Goal: Information Seeking & Learning: Learn about a topic

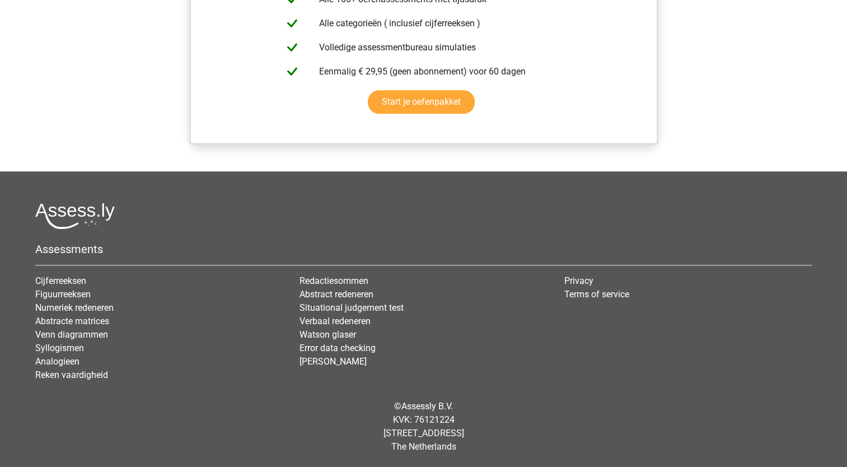
scroll to position [600, 0]
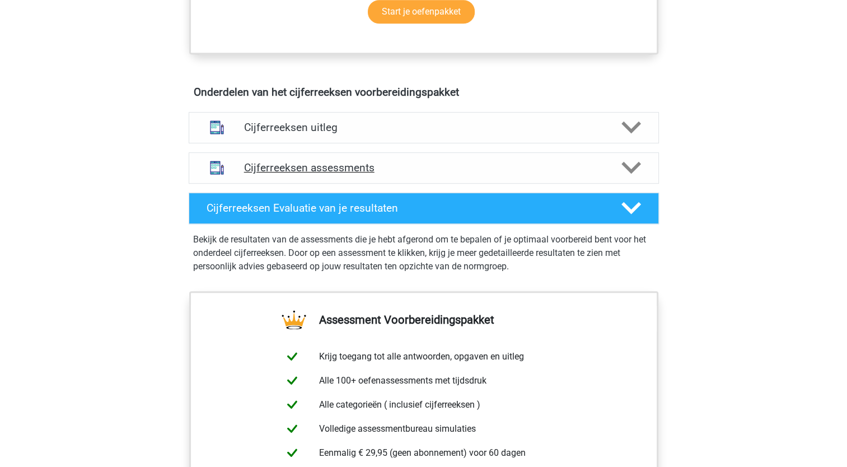
click at [627, 174] on polygon at bounding box center [632, 168] width 20 height 12
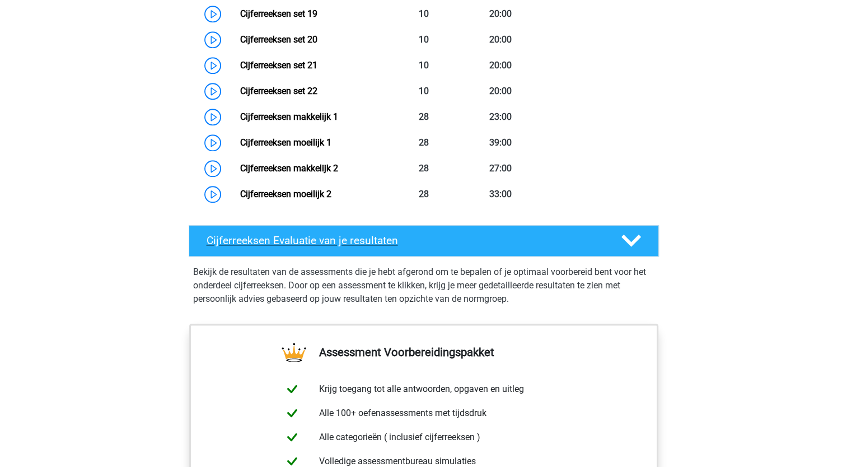
scroll to position [1440, 0]
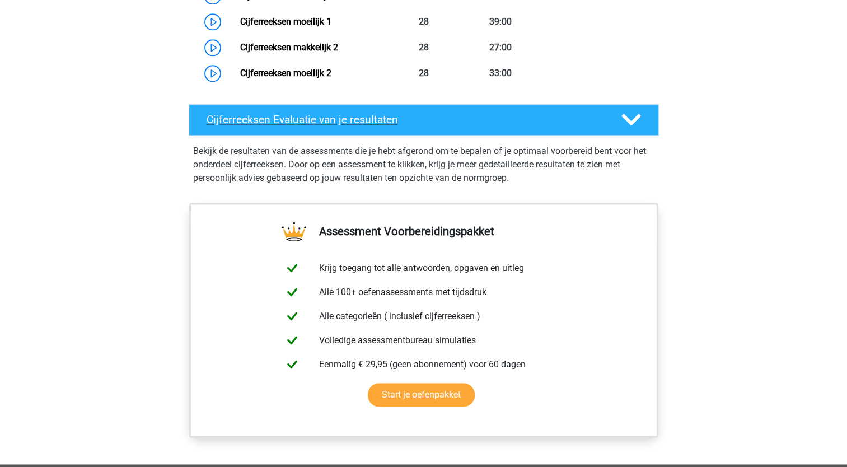
click at [629, 127] on icon at bounding box center [632, 120] width 20 height 20
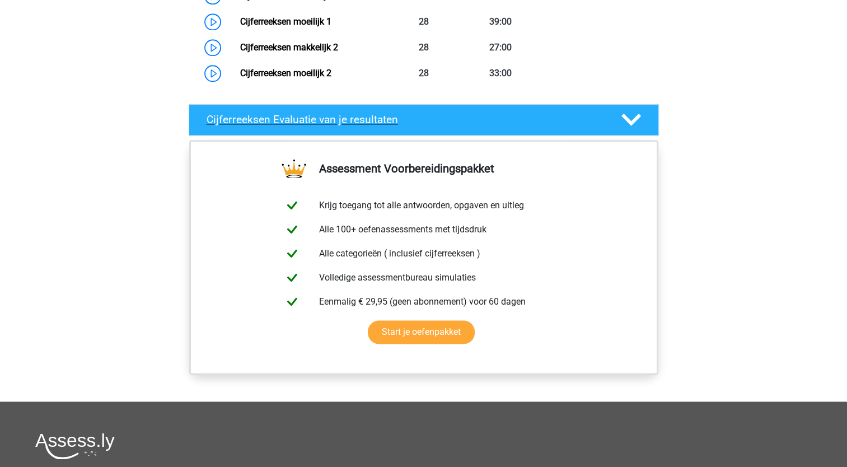
click at [623, 129] on icon at bounding box center [632, 120] width 20 height 20
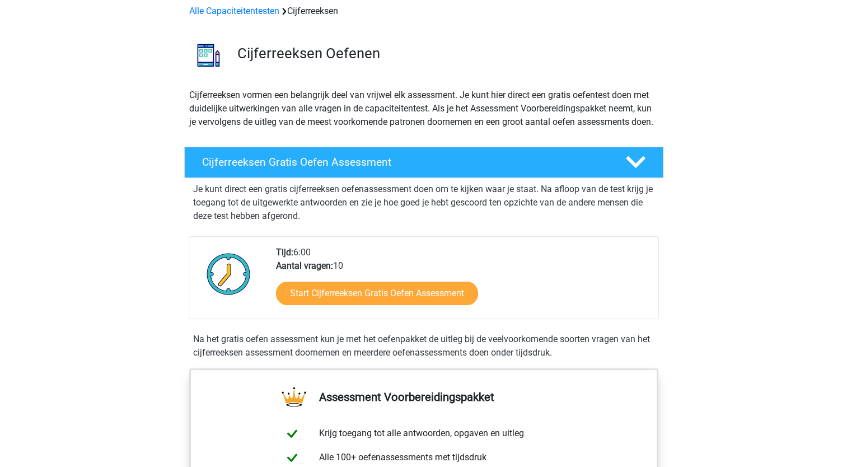
scroll to position [0, 0]
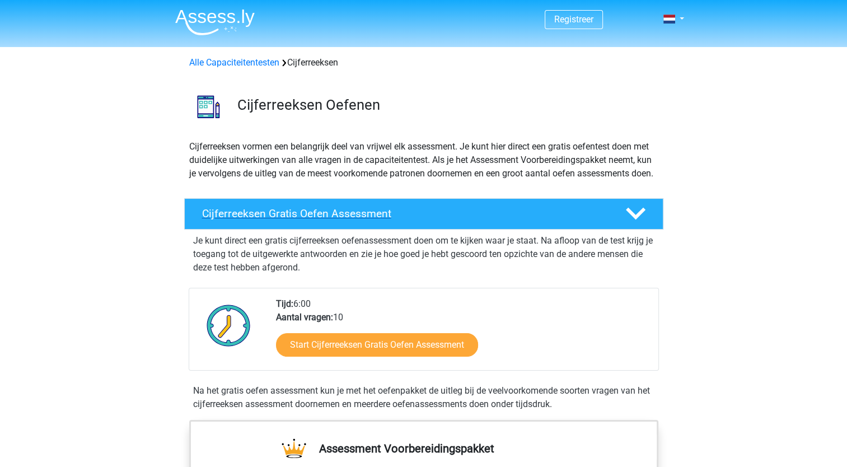
click at [627, 223] on icon at bounding box center [636, 214] width 20 height 20
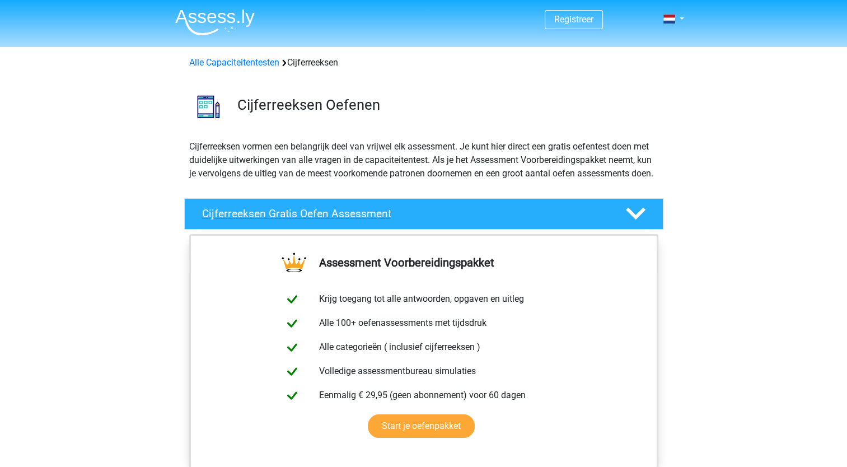
click at [623, 223] on div at bounding box center [634, 214] width 38 height 20
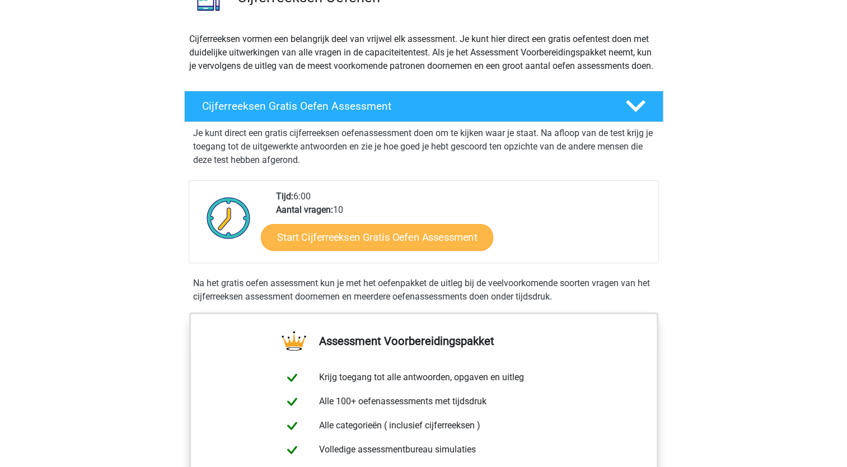
scroll to position [112, 0]
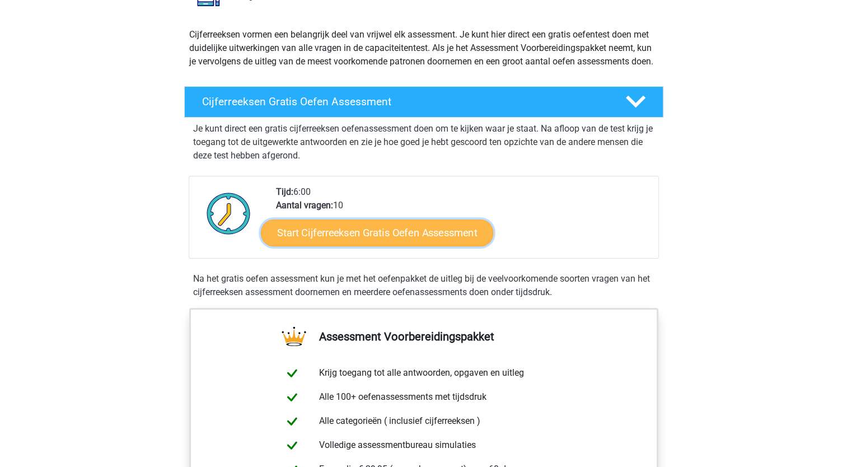
click at [417, 245] on link "Start Cijferreeksen Gratis Oefen Assessment" at bounding box center [377, 232] width 232 height 27
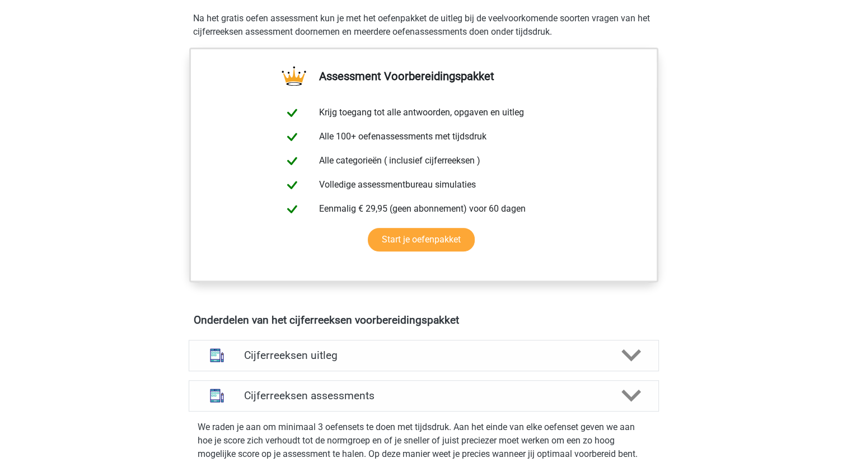
scroll to position [392, 0]
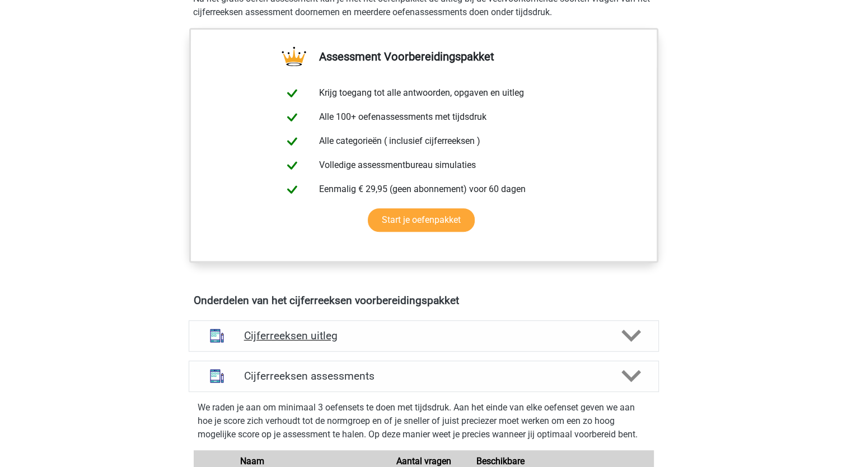
click at [283, 342] on h4 "Cijferreeksen uitleg" at bounding box center [424, 335] width 360 height 13
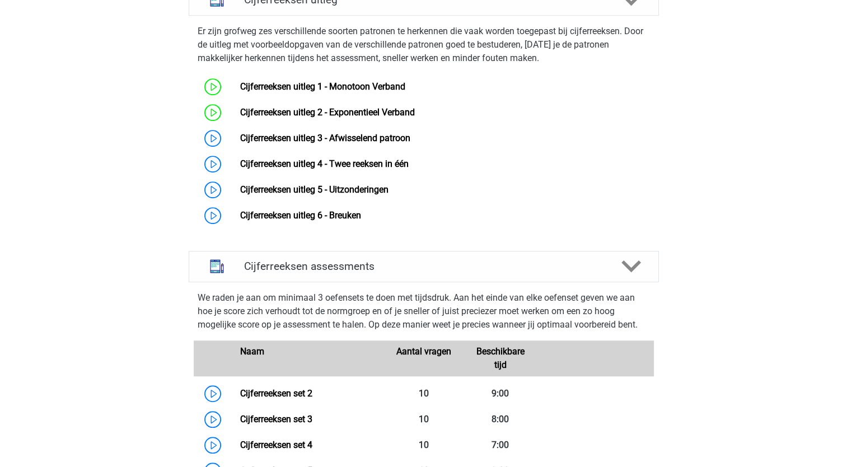
scroll to position [672, 0]
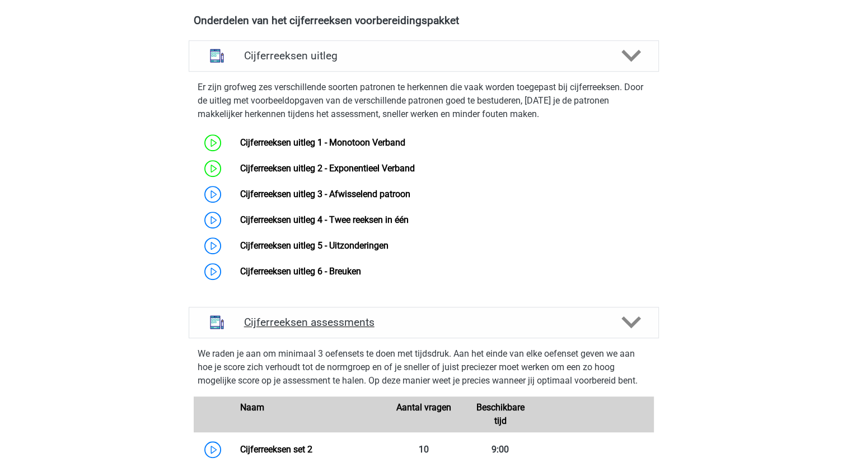
click at [299, 329] on h4 "Cijferreeksen assessments" at bounding box center [424, 322] width 360 height 13
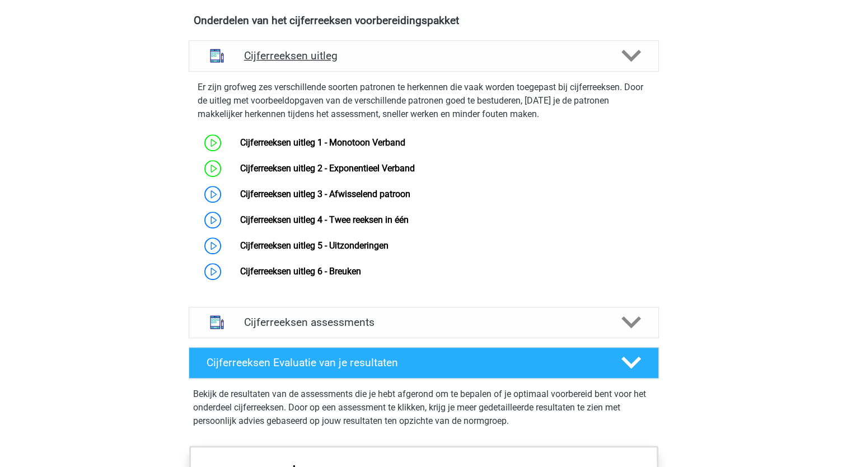
scroll to position [448, 0]
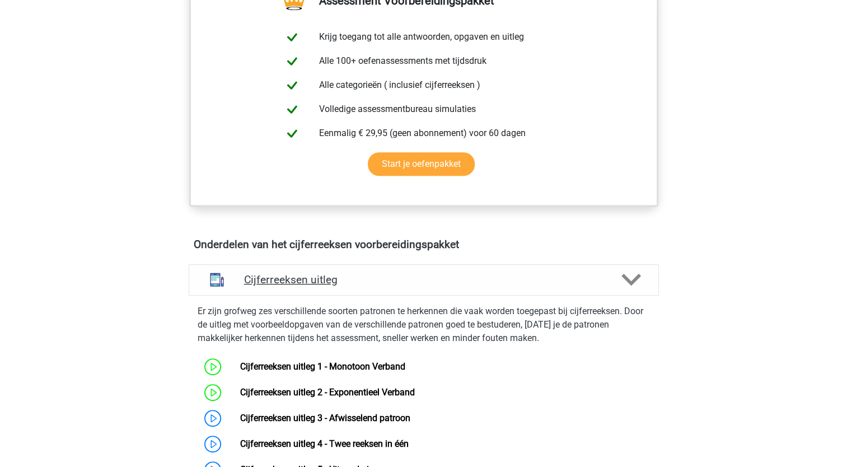
click at [630, 290] on icon at bounding box center [632, 280] width 20 height 20
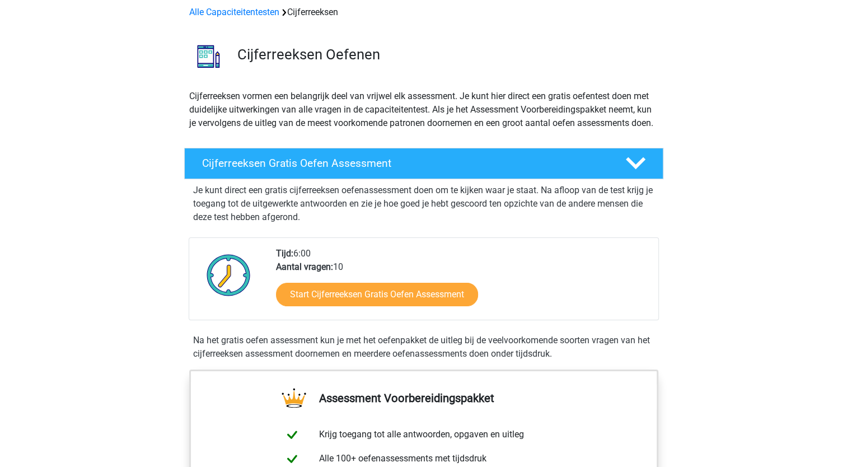
scroll to position [0, 0]
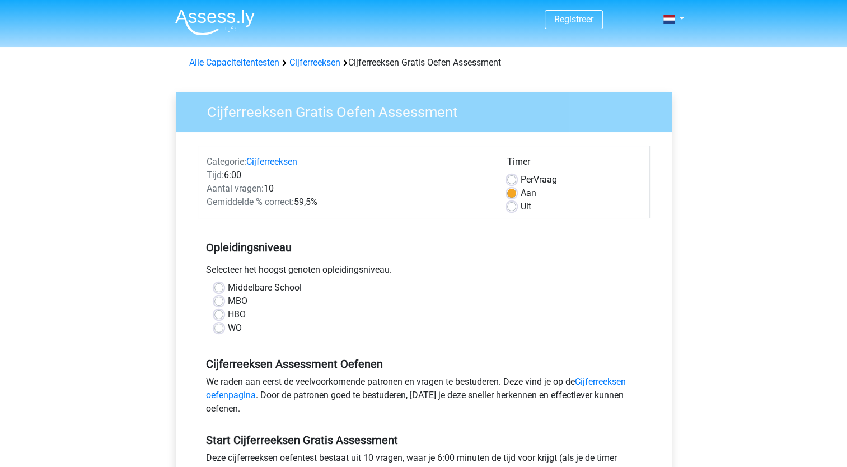
click at [228, 315] on label "HBO" at bounding box center [237, 314] width 18 height 13
click at [220, 315] on input "HBO" at bounding box center [218, 313] width 9 height 11
radio input "true"
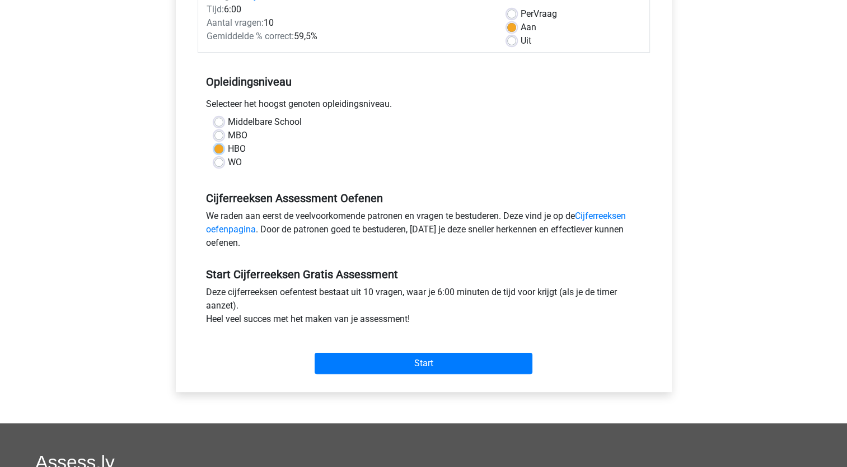
scroll to position [168, 0]
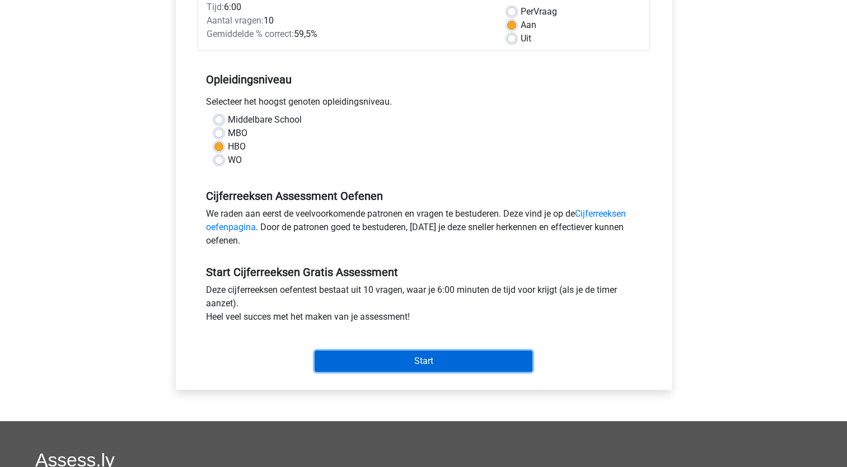
click at [413, 358] on input "Start" at bounding box center [424, 361] width 218 height 21
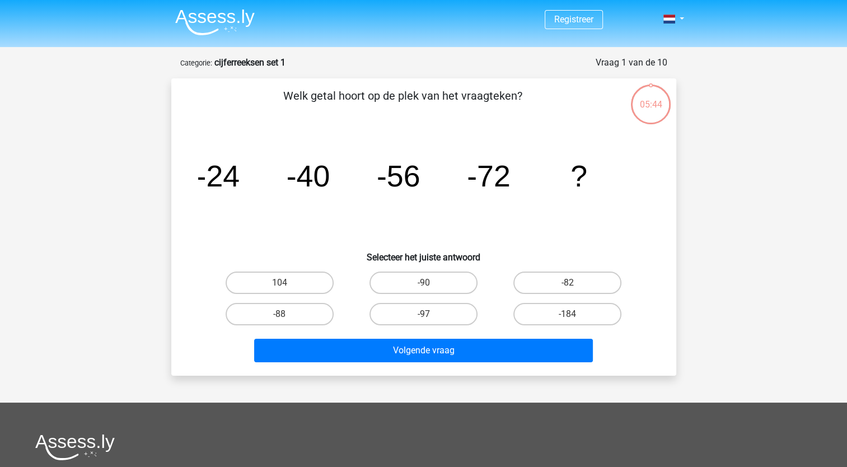
click at [282, 314] on input "-88" at bounding box center [282, 317] width 7 height 7
radio input "true"
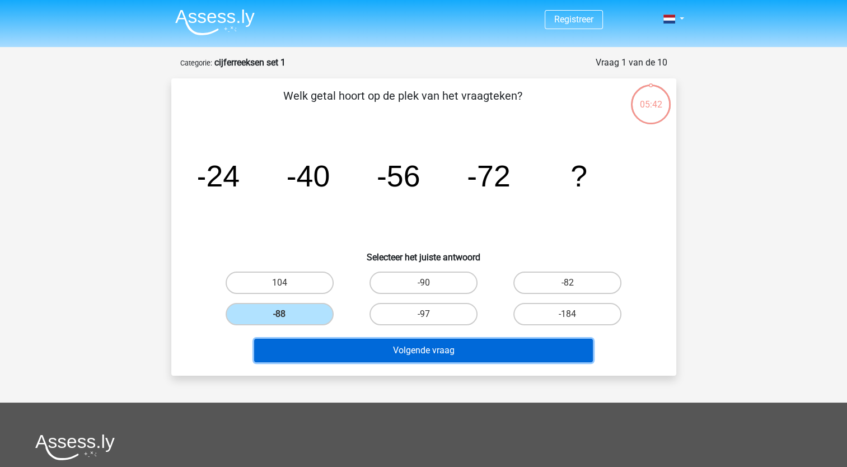
click at [436, 348] on button "Volgende vraag" at bounding box center [423, 351] width 339 height 24
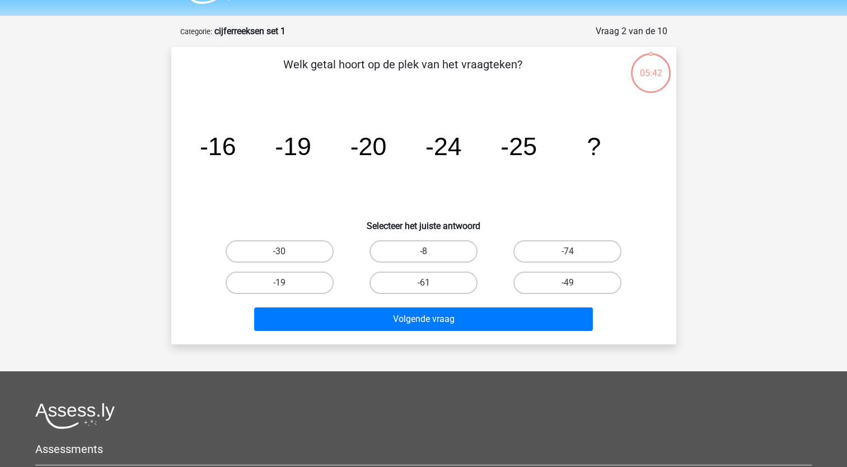
scroll to position [56, 0]
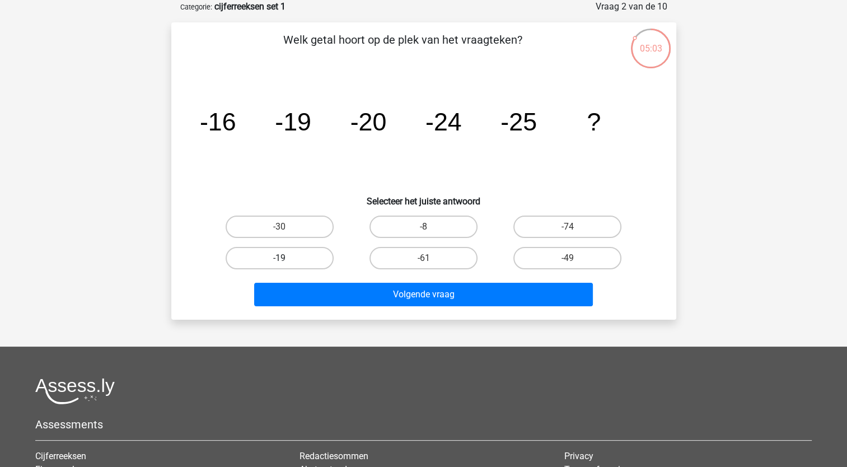
click at [277, 256] on label "-19" at bounding box center [280, 258] width 108 height 22
click at [279, 258] on input "-19" at bounding box center [282, 261] width 7 height 7
radio input "true"
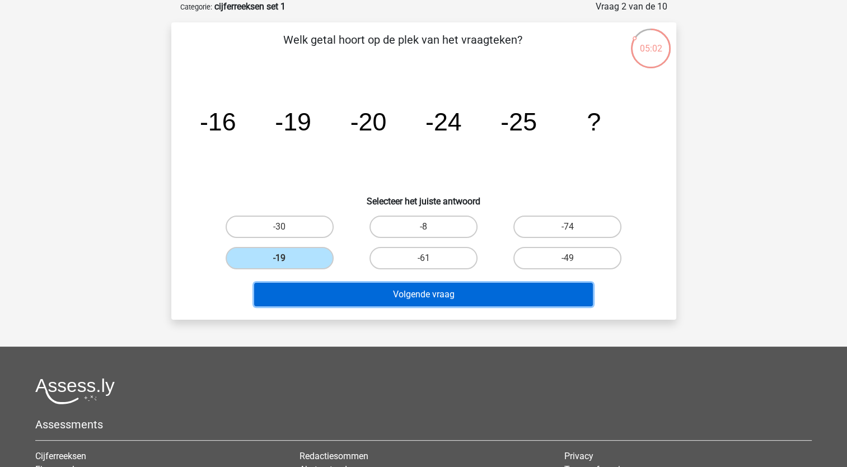
click at [446, 297] on button "Volgende vraag" at bounding box center [423, 295] width 339 height 24
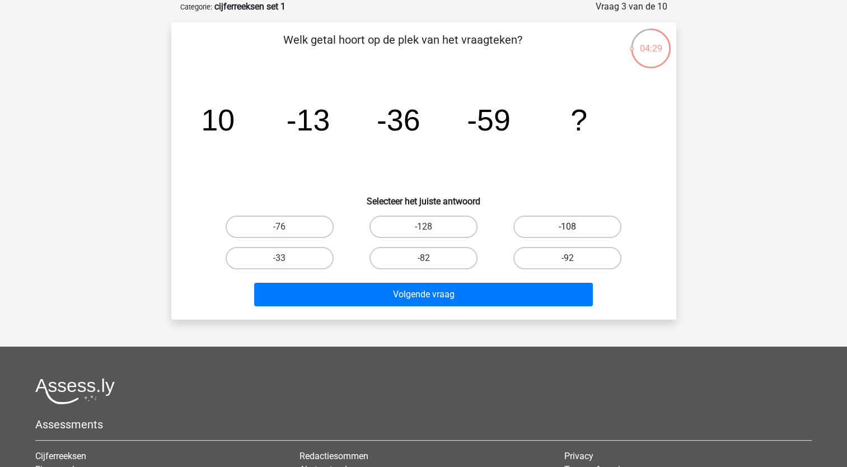
click at [576, 225] on label "-108" at bounding box center [568, 227] width 108 height 22
click at [575, 227] on input "-108" at bounding box center [571, 230] width 7 height 7
radio input "true"
click at [424, 256] on label "-82" at bounding box center [424, 258] width 108 height 22
click at [424, 258] on input "-82" at bounding box center [426, 261] width 7 height 7
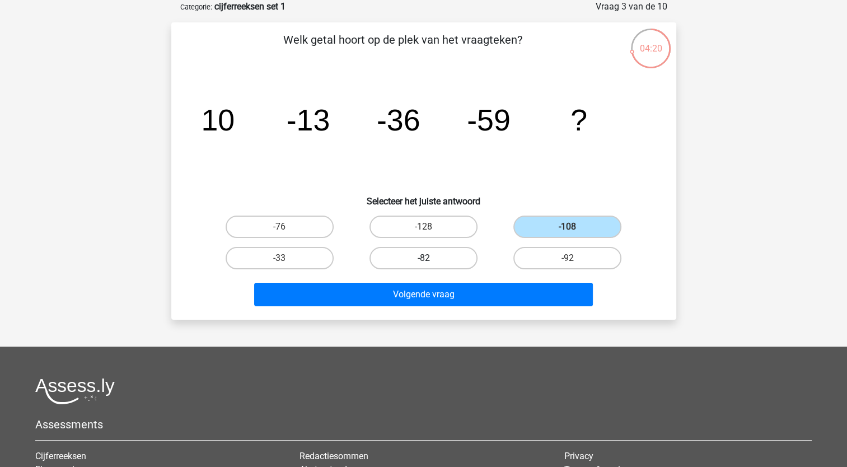
radio input "true"
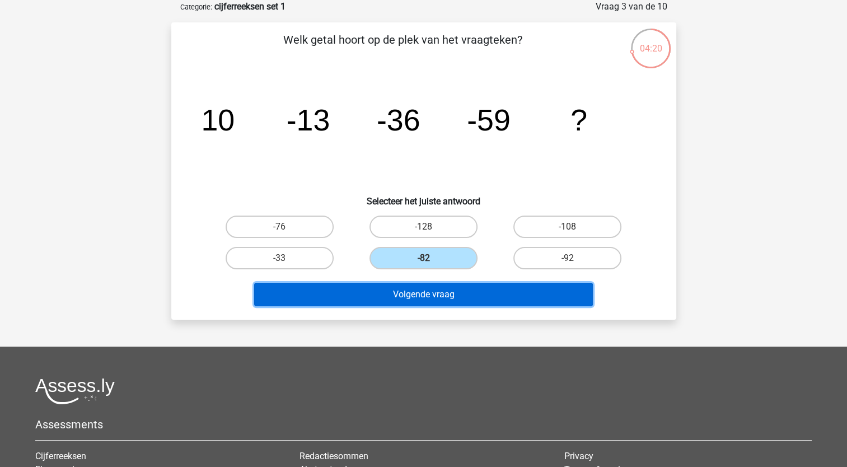
click at [430, 290] on button "Volgende vraag" at bounding box center [423, 295] width 339 height 24
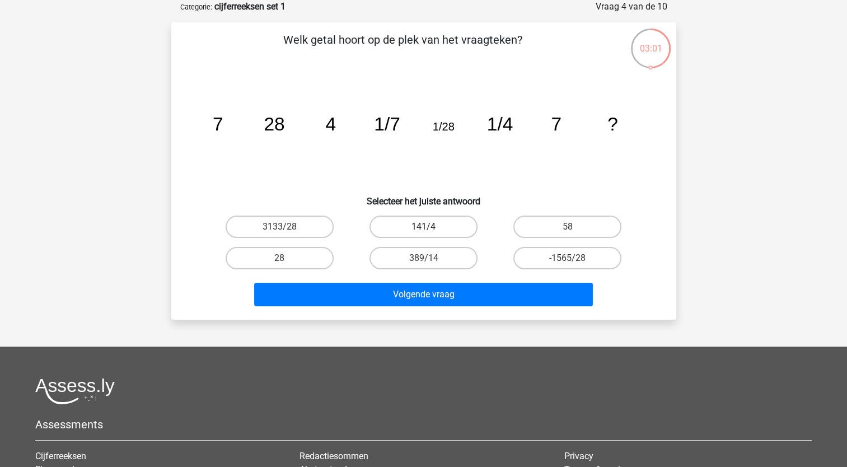
click at [430, 225] on label "141/4" at bounding box center [424, 227] width 108 height 22
click at [430, 227] on input "141/4" at bounding box center [426, 230] width 7 height 7
radio input "true"
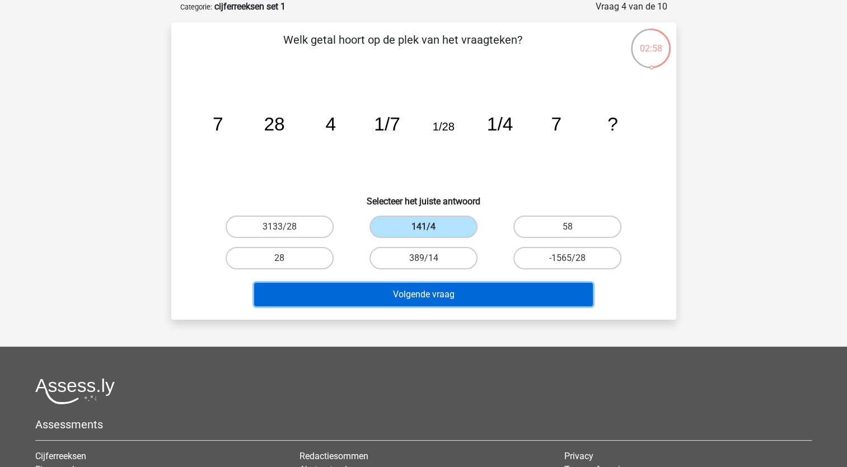
click at [457, 295] on button "Volgende vraag" at bounding box center [423, 295] width 339 height 24
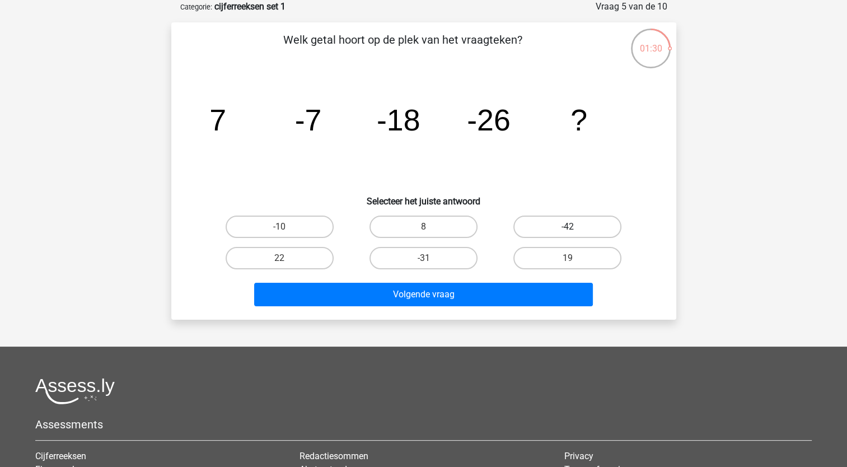
click at [563, 226] on label "-42" at bounding box center [568, 227] width 108 height 22
click at [568, 227] on input "-42" at bounding box center [571, 230] width 7 height 7
radio input "true"
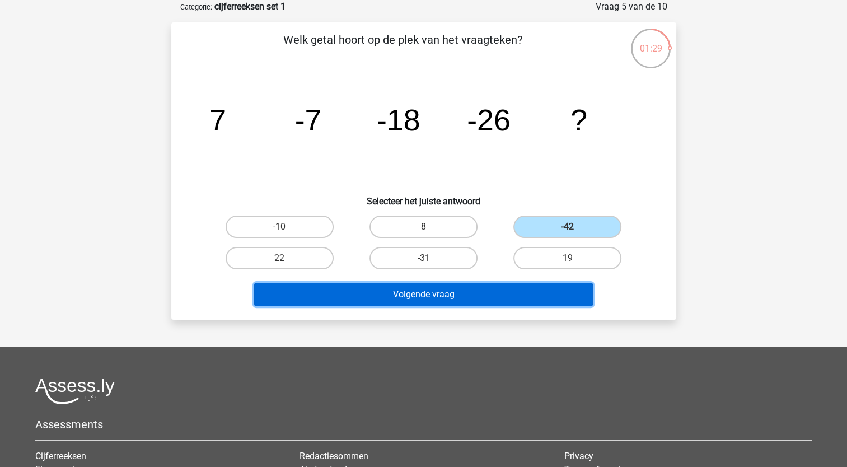
click at [498, 302] on button "Volgende vraag" at bounding box center [423, 295] width 339 height 24
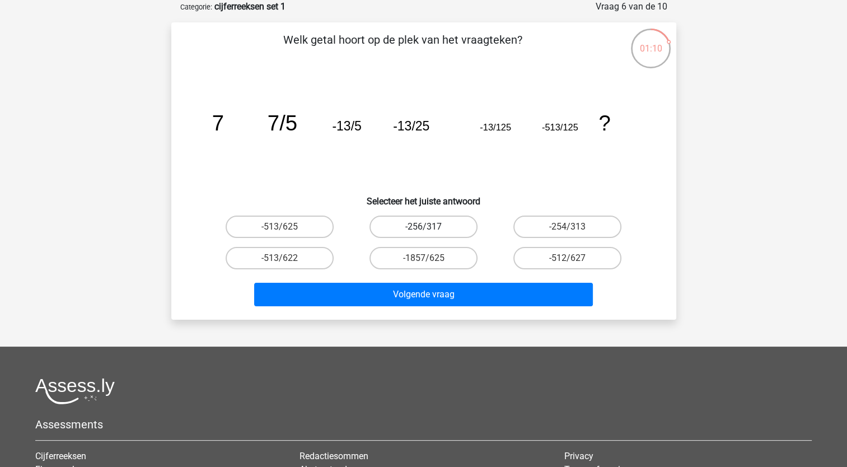
click at [430, 225] on label "-256/317" at bounding box center [424, 227] width 108 height 22
click at [430, 227] on input "-256/317" at bounding box center [426, 230] width 7 height 7
radio input "true"
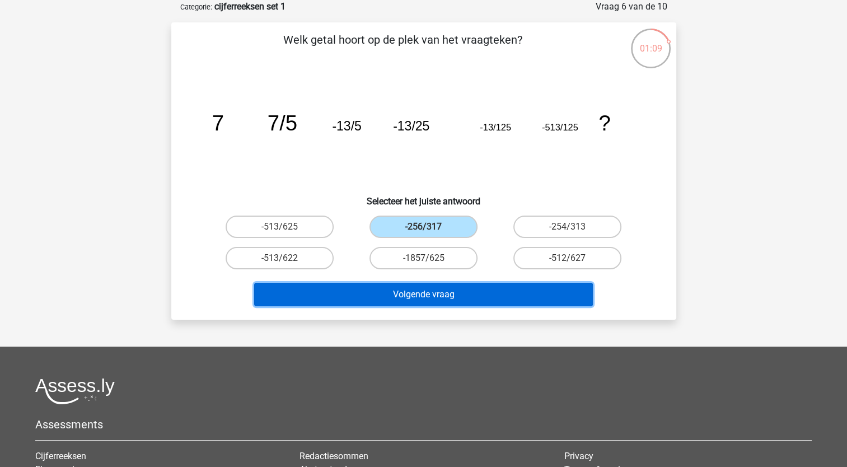
click at [444, 295] on button "Volgende vraag" at bounding box center [423, 295] width 339 height 24
